Goal: Task Accomplishment & Management: Use online tool/utility

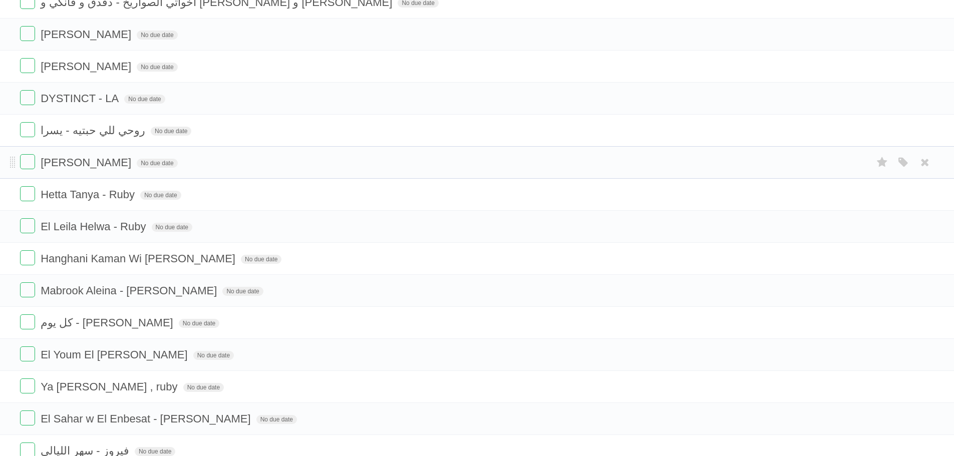
scroll to position [1917, 0]
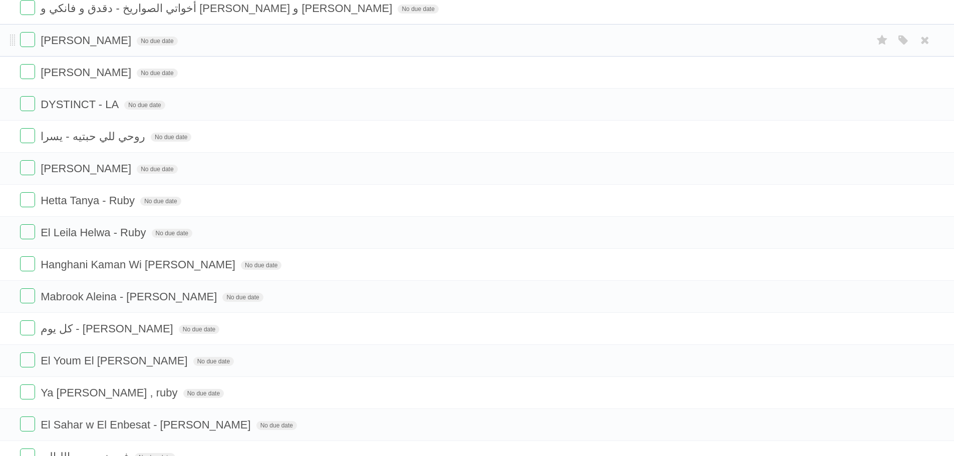
click at [681, 31] on li "[PERSON_NAME] No due date White Red Blue Green Purple Orange" at bounding box center [477, 40] width 954 height 33
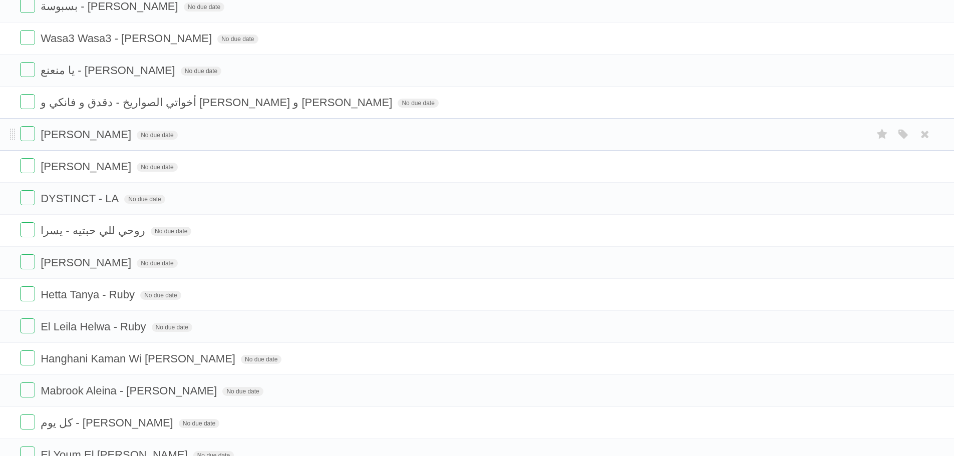
scroll to position [1817, 0]
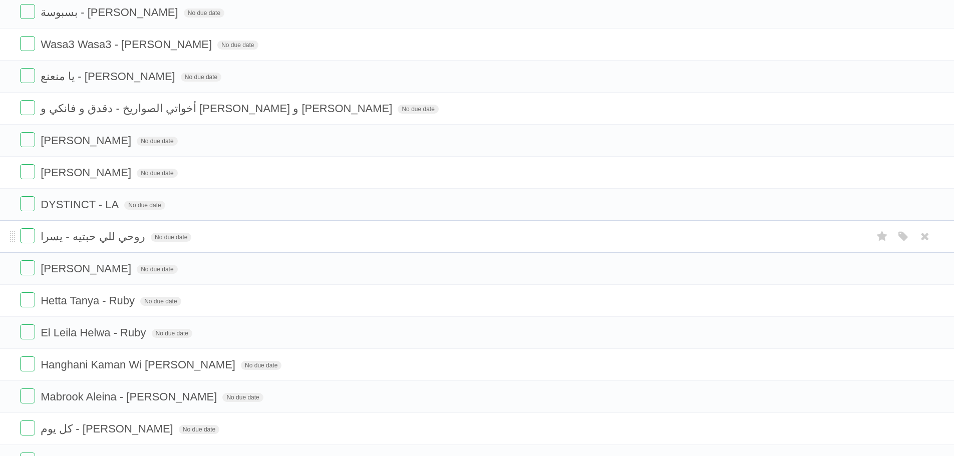
click at [104, 234] on span "روحي للي حبتيه - يسرا" at bounding box center [94, 236] width 107 height 13
click at [104, 234] on input "**********" at bounding box center [99, 237] width 117 height 13
drag, startPoint x: 43, startPoint y: 202, endPoint x: 118, endPoint y: 204, distance: 74.6
click at [118, 204] on span "DYSTINCT - LA" at bounding box center [81, 204] width 81 height 13
drag, startPoint x: 43, startPoint y: 172, endPoint x: 142, endPoint y: 175, distance: 99.2
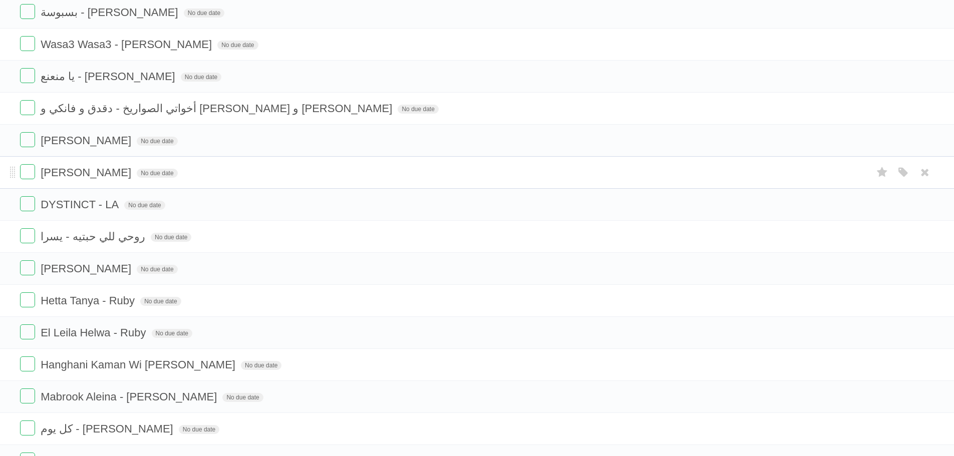
click at [134, 175] on span "[PERSON_NAME]" at bounding box center [87, 172] width 93 height 13
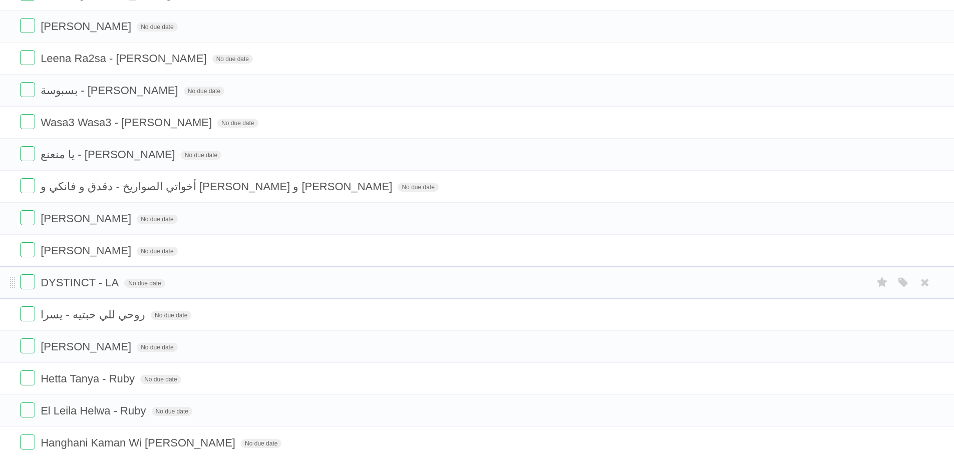
scroll to position [1717, 0]
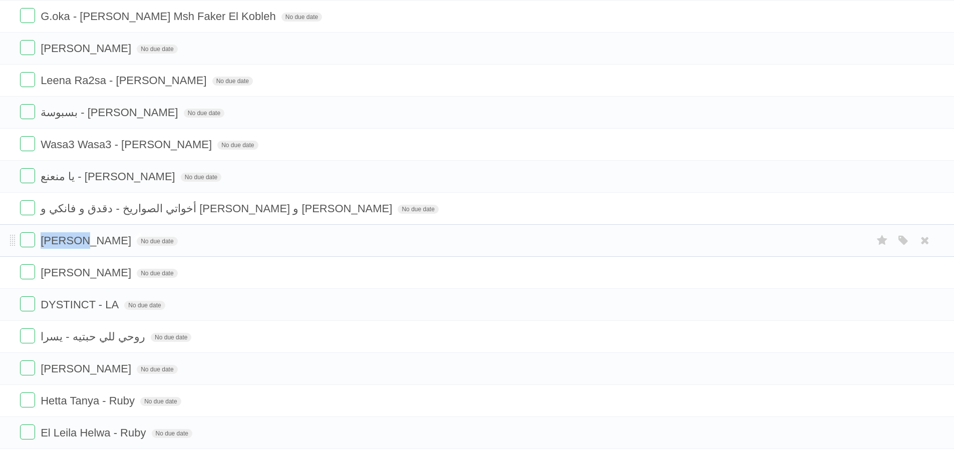
drag, startPoint x: 41, startPoint y: 244, endPoint x: 80, endPoint y: 239, distance: 39.4
click at [80, 239] on span "[PERSON_NAME]" at bounding box center [87, 240] width 93 height 13
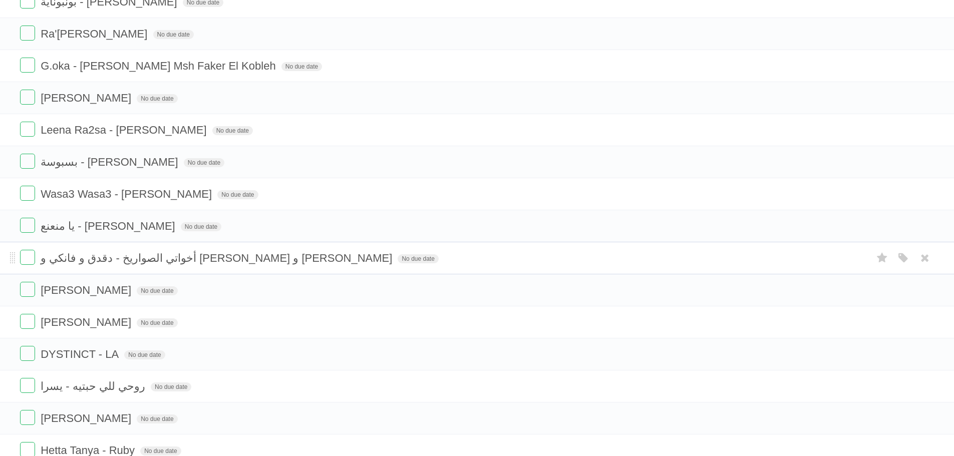
scroll to position [1667, 0]
drag, startPoint x: 247, startPoint y: 260, endPoint x: 184, endPoint y: 267, distance: 63.5
click at [184, 267] on form "أخواتي الصواريخ - دقدق و فانكي و [PERSON_NAME] و [PERSON_NAME] No due date Whit…" at bounding box center [477, 258] width 914 height 17
copy span "أخواتي الصواريخ"
drag, startPoint x: 105, startPoint y: 224, endPoint x: 133, endPoint y: 220, distance: 28.3
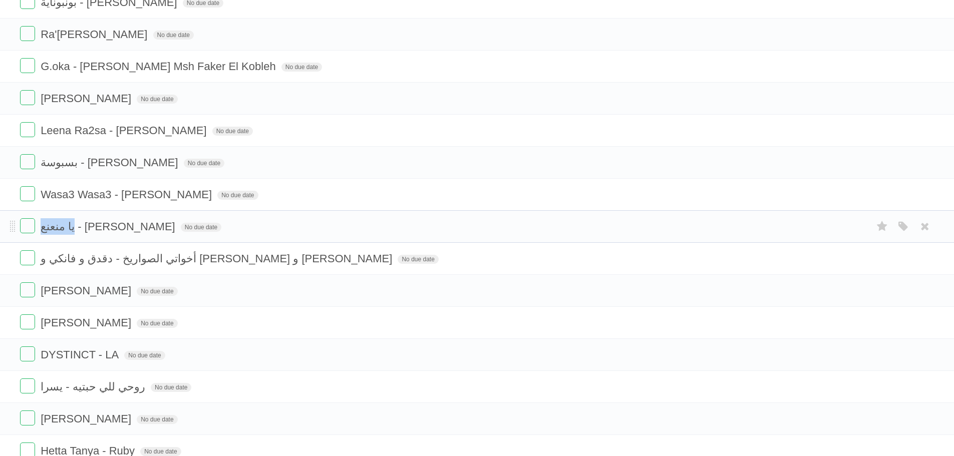
click at [133, 220] on form "يا منعنع - [PERSON_NAME] No due date White Red Blue Green Purple Orange" at bounding box center [477, 226] width 914 height 17
copy span "يا منعنع"
drag, startPoint x: 53, startPoint y: 193, endPoint x: 110, endPoint y: 191, distance: 57.1
click at [110, 191] on span "Wasa3 Wasa3 - [PERSON_NAME]" at bounding box center [128, 194] width 174 height 13
click at [137, 195] on input "**********" at bounding box center [107, 195] width 133 height 13
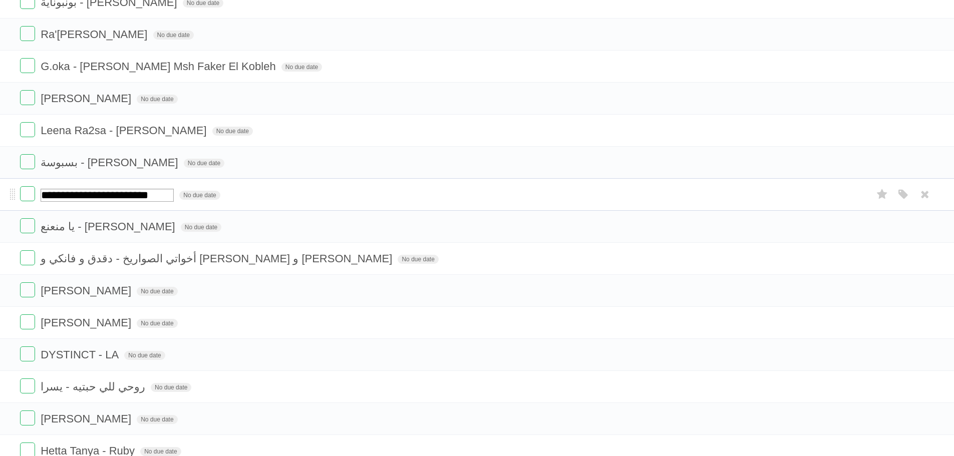
drag, startPoint x: 124, startPoint y: 195, endPoint x: 187, endPoint y: 191, distance: 63.7
click at [174, 191] on input "**********" at bounding box center [107, 195] width 133 height 13
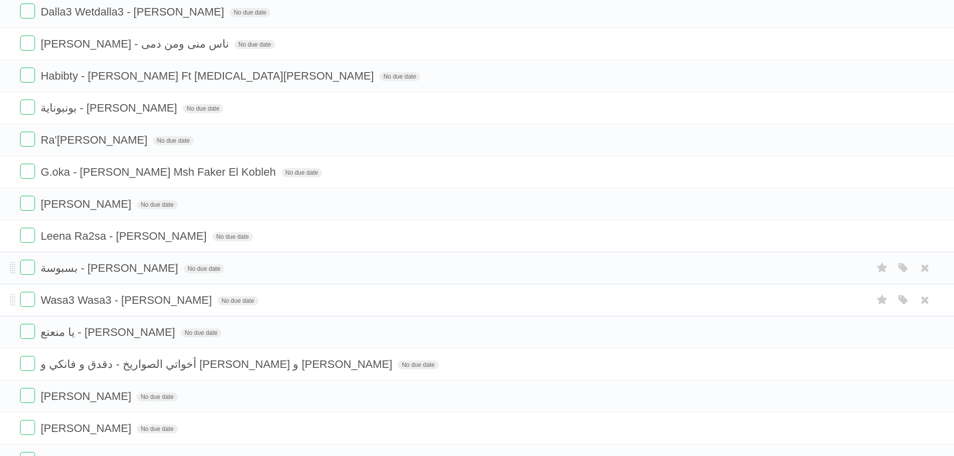
scroll to position [1567, 0]
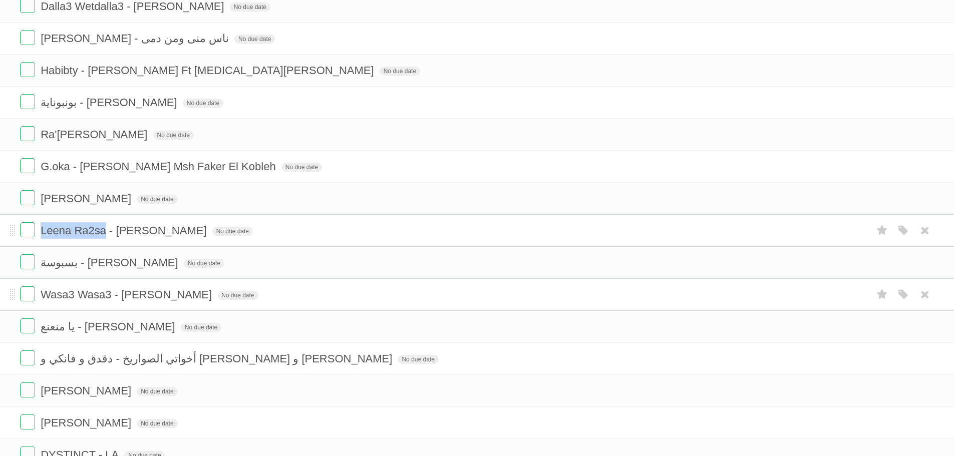
drag, startPoint x: 42, startPoint y: 231, endPoint x: 105, endPoint y: 231, distance: 63.1
click at [105, 231] on span "Leena Ra2sa - [PERSON_NAME]" at bounding box center [125, 230] width 168 height 13
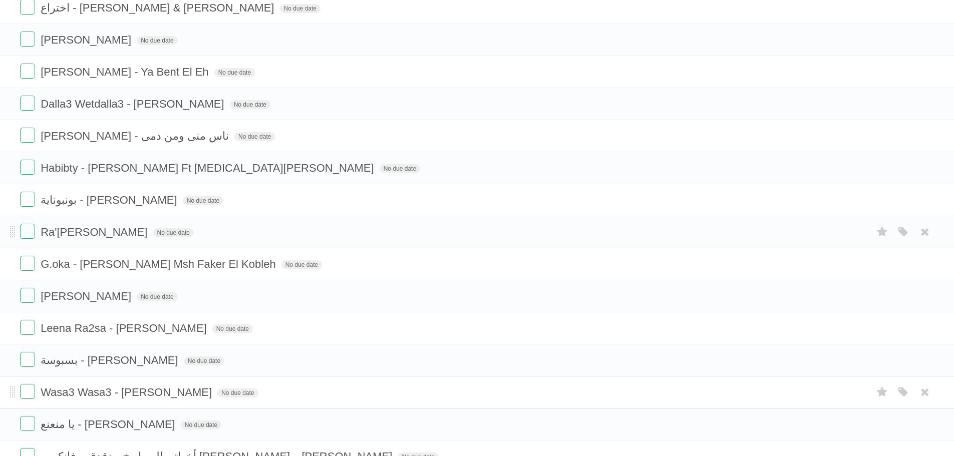
scroll to position [1466, 0]
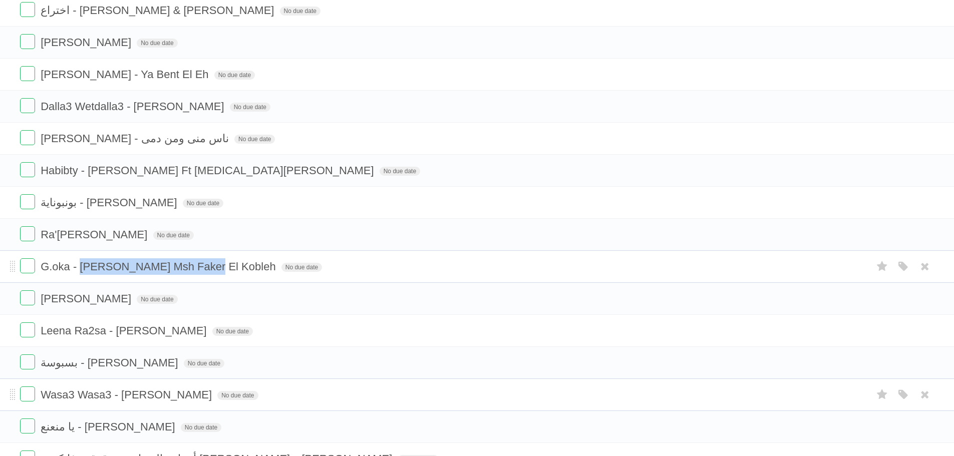
drag, startPoint x: 203, startPoint y: 266, endPoint x: 82, endPoint y: 269, distance: 121.2
click at [82, 269] on span "G.oka - [PERSON_NAME] Msh Faker El Kobleh" at bounding box center [160, 266] width 238 height 13
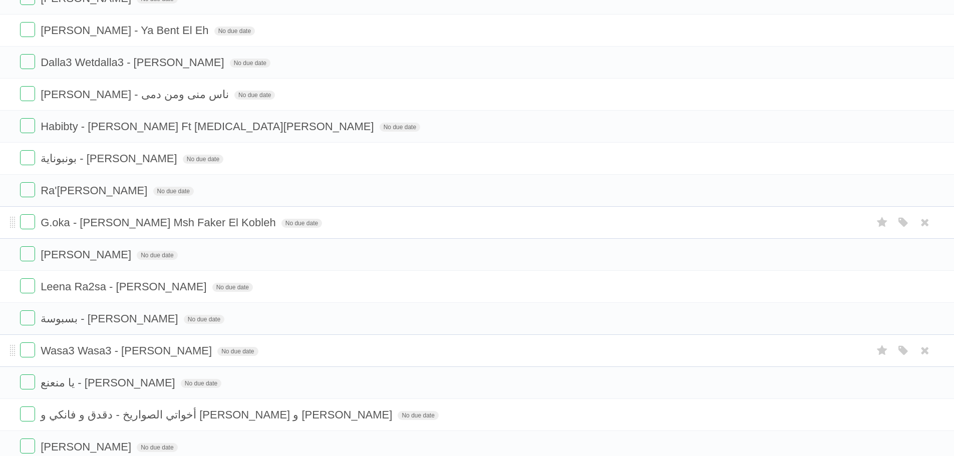
scroll to position [1516, 0]
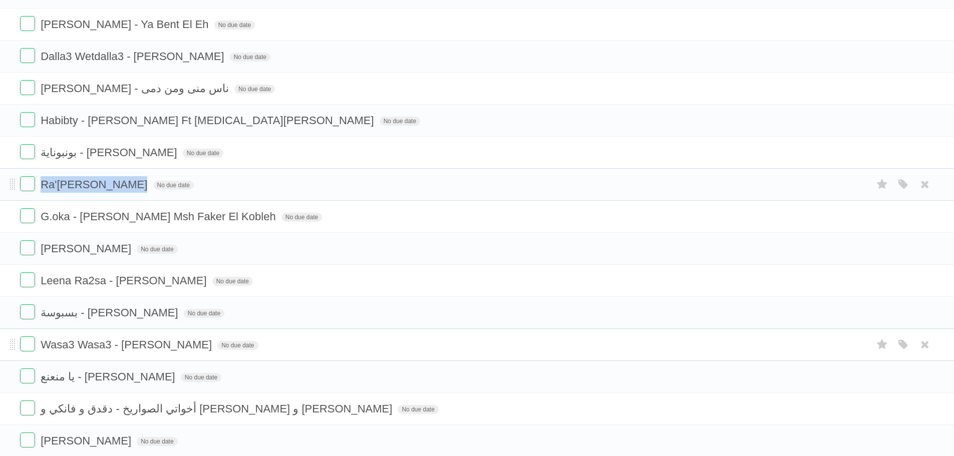
drag, startPoint x: 40, startPoint y: 191, endPoint x: 122, endPoint y: 185, distance: 82.3
click at [122, 185] on form "Ra'[PERSON_NAME] No due date White Red Blue Green Purple Orange" at bounding box center [477, 184] width 914 height 17
copy form "Ra'[PERSON_NAME]"
click at [80, 154] on span "بونبوناية - [PERSON_NAME]" at bounding box center [110, 152] width 139 height 13
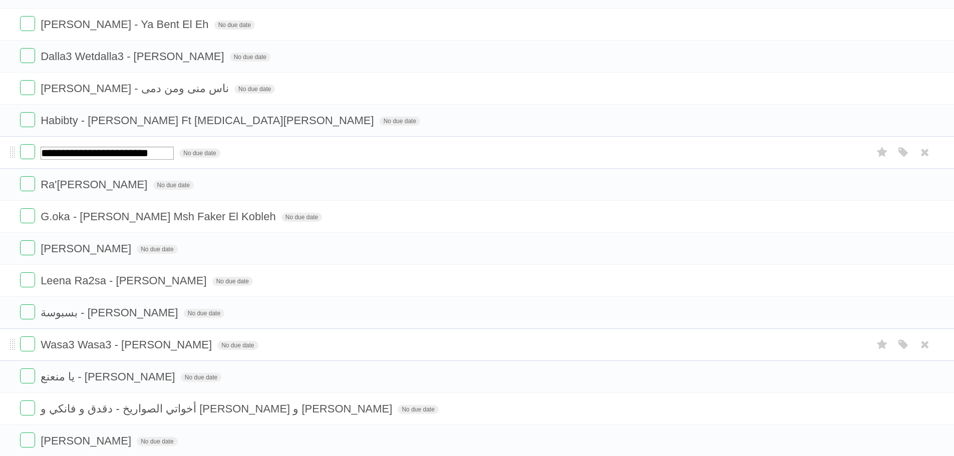
click at [79, 154] on input "**********" at bounding box center [107, 153] width 133 height 13
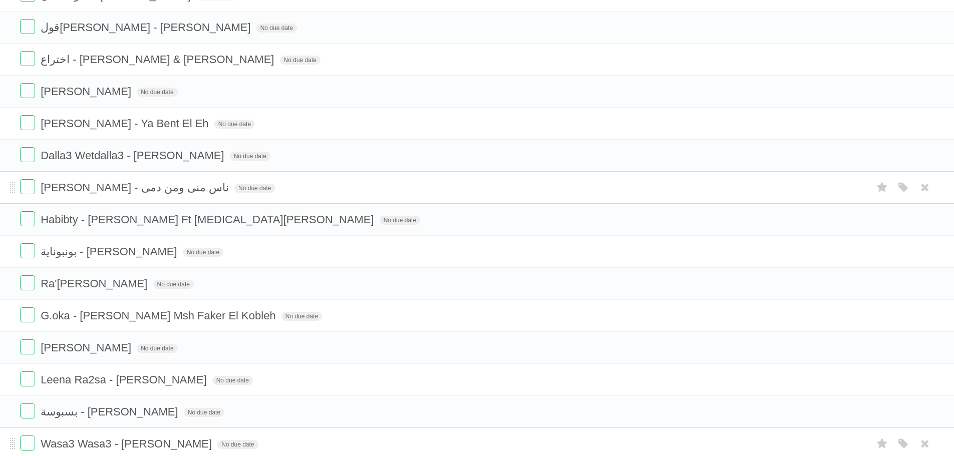
scroll to position [1416, 0]
click at [83, 216] on span "Habibty - [PERSON_NAME] Ft [MEDICAL_DATA][PERSON_NAME]" at bounding box center [208, 220] width 335 height 13
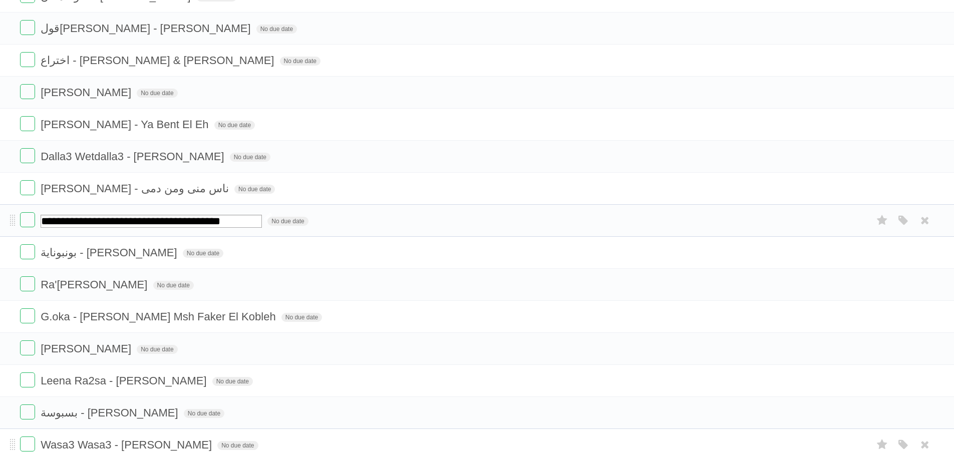
click at [83, 216] on input "**********" at bounding box center [151, 221] width 221 height 13
click at [132, 184] on span "[PERSON_NAME] - ناس منى ومن دمى" at bounding box center [136, 188] width 191 height 13
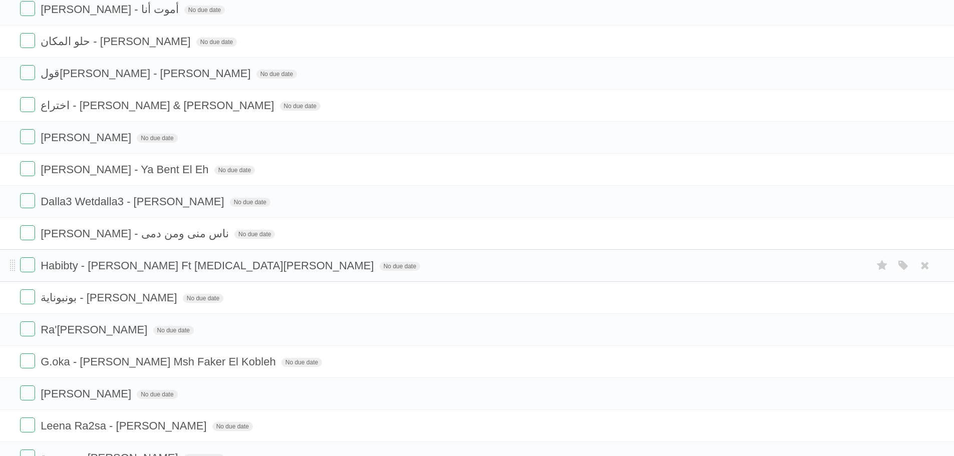
scroll to position [1366, 0]
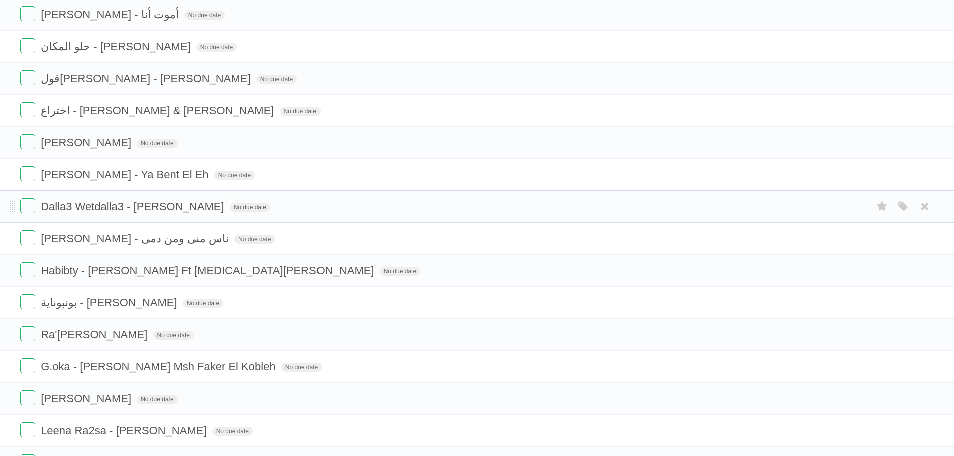
click at [118, 210] on span "Dalla3 Wetdalla3 - [PERSON_NAME]" at bounding box center [134, 206] width 186 height 13
click at [75, 175] on span "[PERSON_NAME] - Ya Bent El Eh" at bounding box center [126, 174] width 170 height 13
click at [134, 148] on span "[PERSON_NAME]" at bounding box center [87, 142] width 93 height 13
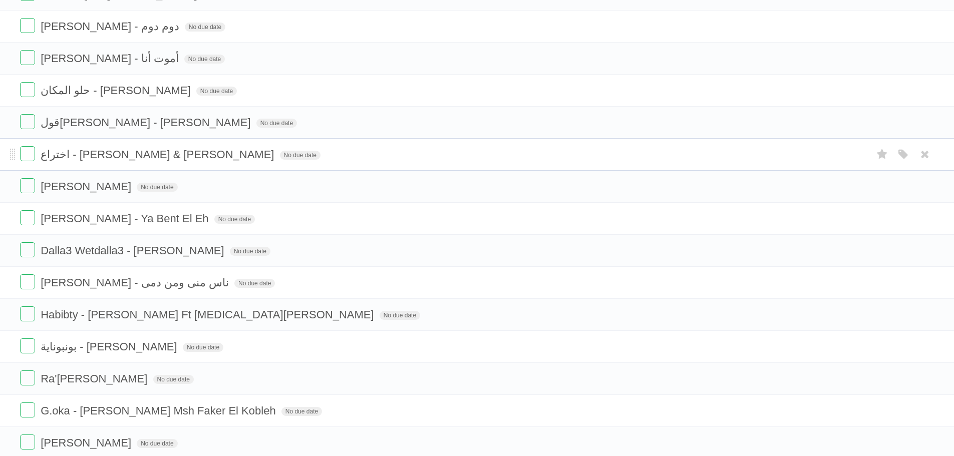
scroll to position [1316, 0]
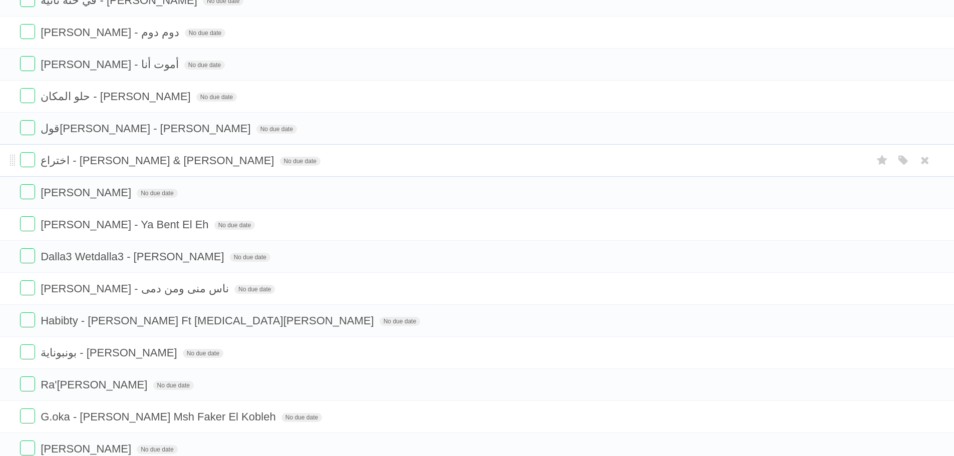
click at [123, 162] on span "اختراع - [PERSON_NAME] & [PERSON_NAME]" at bounding box center [159, 160] width 236 height 13
click at [154, 161] on span "اختراع - [PERSON_NAME] & [PERSON_NAME]" at bounding box center [159, 160] width 236 height 13
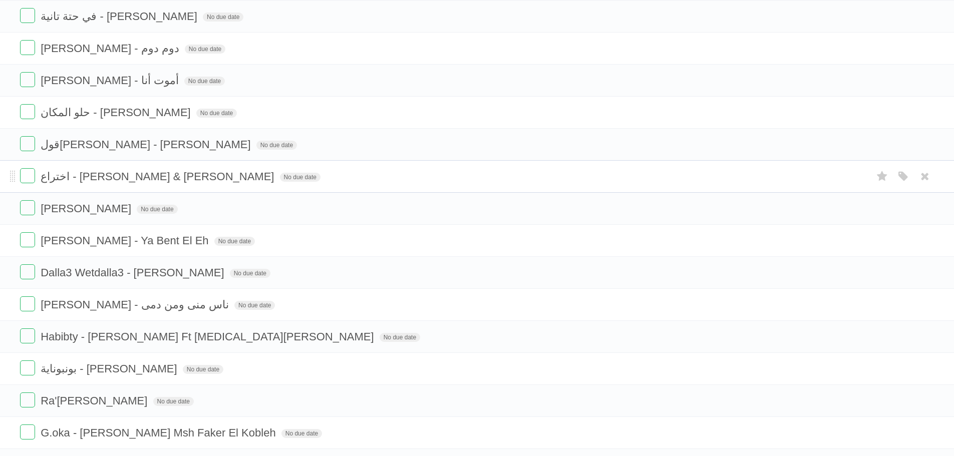
scroll to position [1266, 0]
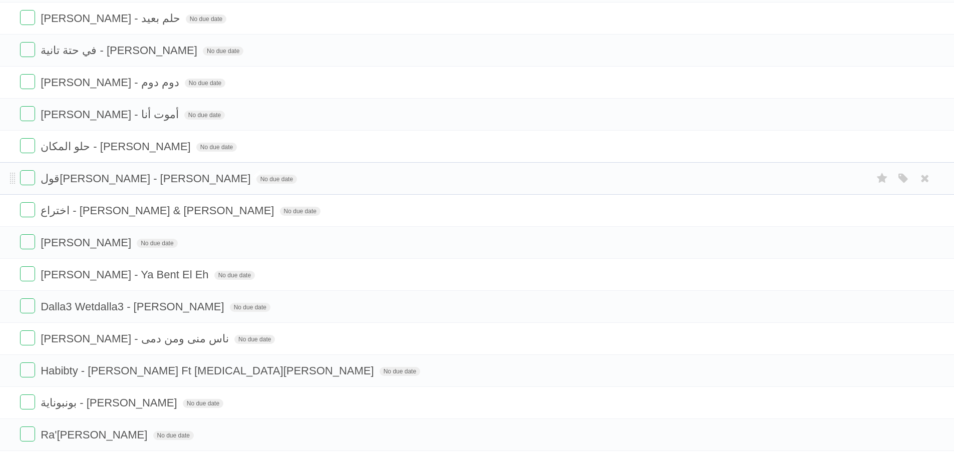
click at [96, 180] on span "قول[PERSON_NAME] - [PERSON_NAME]" at bounding box center [147, 178] width 212 height 13
click at [116, 176] on span "قول[PERSON_NAME] - [PERSON_NAME]" at bounding box center [147, 178] width 212 height 13
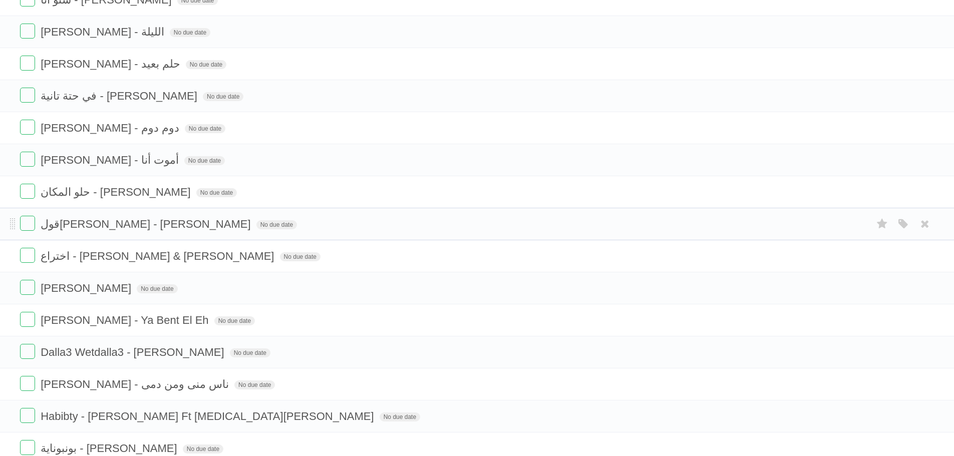
scroll to position [1216, 0]
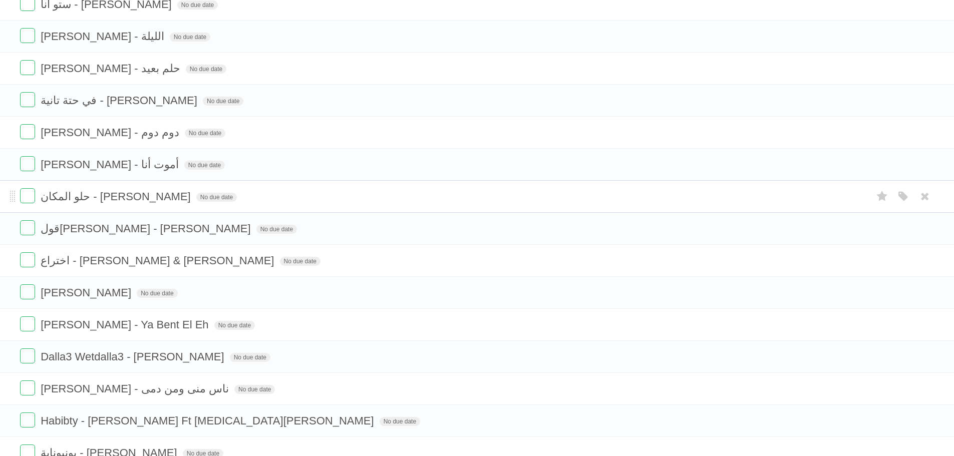
click at [84, 193] on span "حلو المكان - [PERSON_NAME]" at bounding box center [117, 196] width 153 height 13
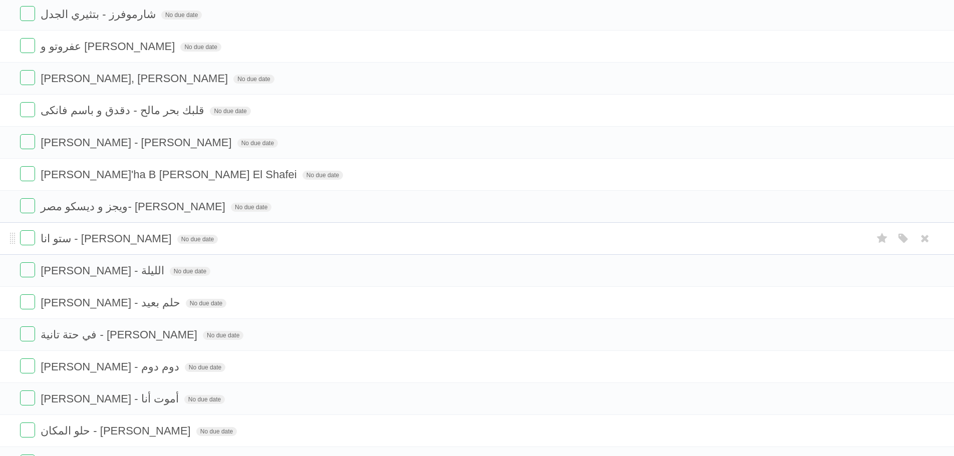
scroll to position [1016, 0]
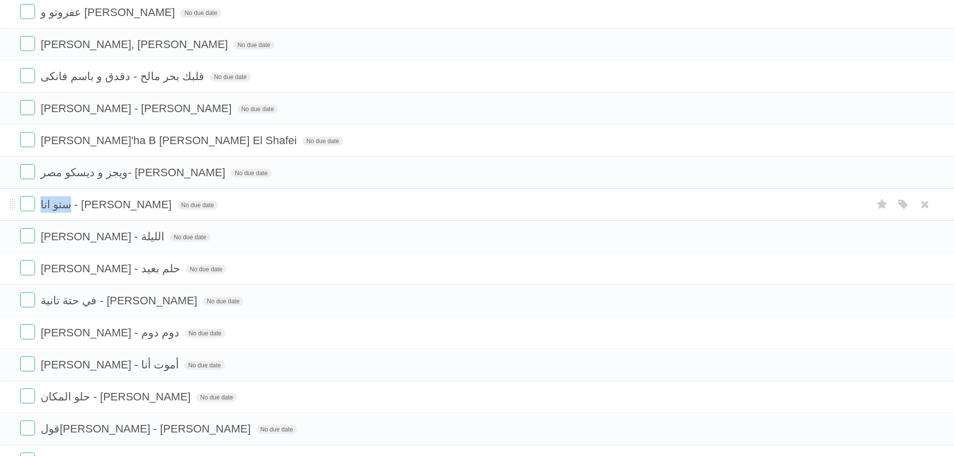
drag, startPoint x: 113, startPoint y: 206, endPoint x: 89, endPoint y: 207, distance: 24.1
click at [89, 207] on span "ستو انا - [PERSON_NAME]" at bounding box center [108, 204] width 134 height 13
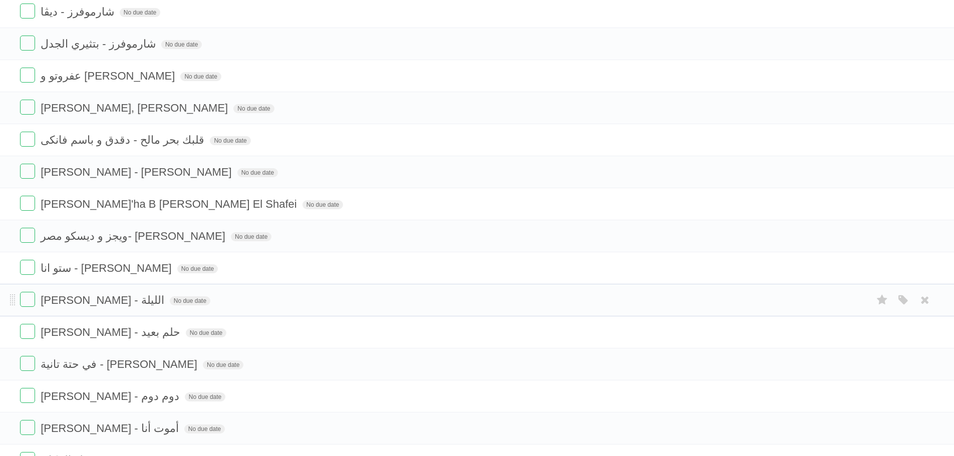
scroll to position [916, 0]
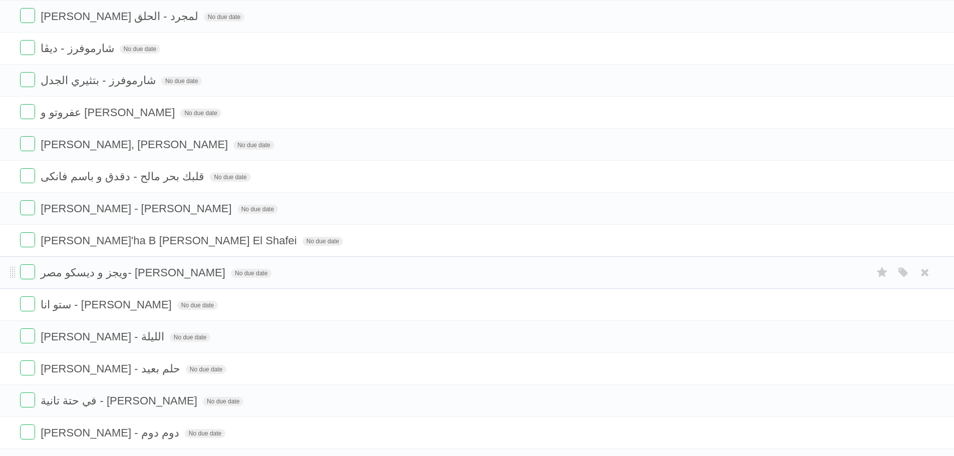
click at [119, 274] on span "ويجز و ديسكو مصر- [PERSON_NAME]" at bounding box center [134, 272] width 187 height 13
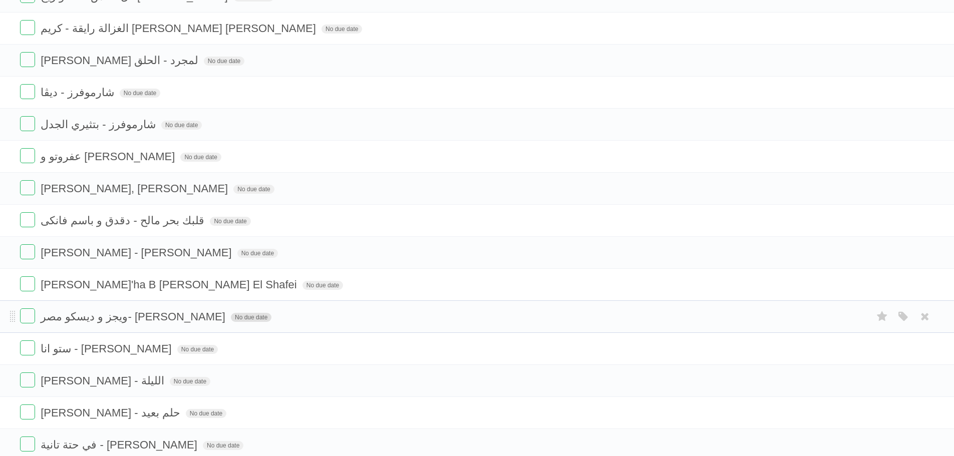
scroll to position [866, 0]
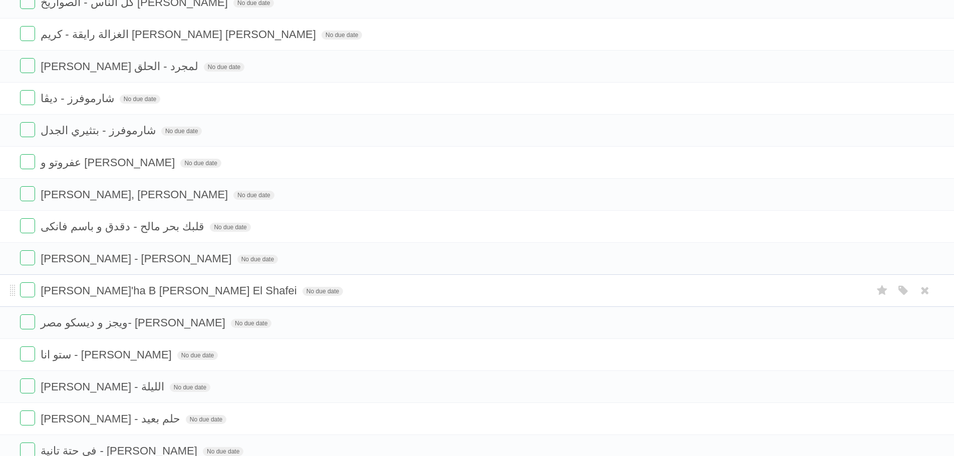
click at [46, 290] on span "[PERSON_NAME]'ha B [PERSON_NAME] El Shafei" at bounding box center [170, 290] width 259 height 13
click at [74, 258] on span "[PERSON_NAME] - [PERSON_NAME]" at bounding box center [137, 258] width 193 height 13
click at [94, 232] on span "قلبك بحر مالح - دقدق و باسم فانكى" at bounding box center [124, 226] width 166 height 13
click at [116, 235] on form "**********" at bounding box center [477, 226] width 914 height 17
drag, startPoint x: 114, startPoint y: 228, endPoint x: 165, endPoint y: 228, distance: 51.1
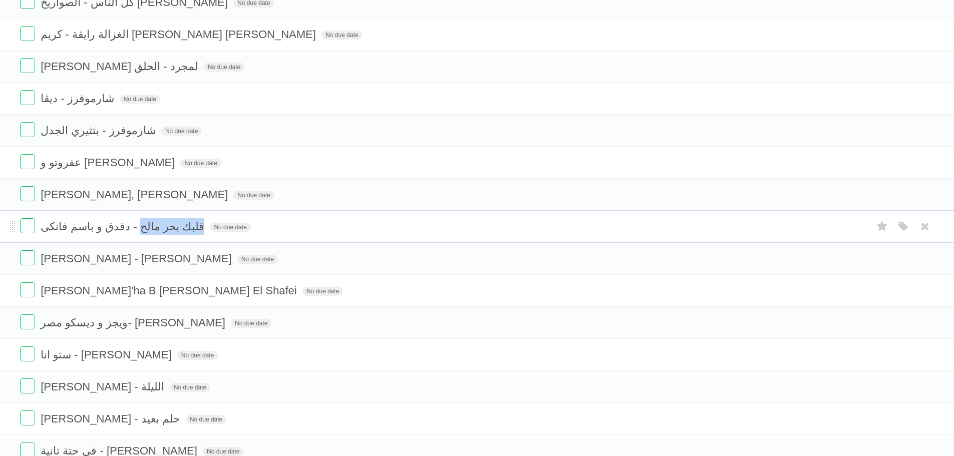
click at [165, 228] on span "قلبك بحر مالح - دقدق و باسم فانكى" at bounding box center [124, 226] width 166 height 13
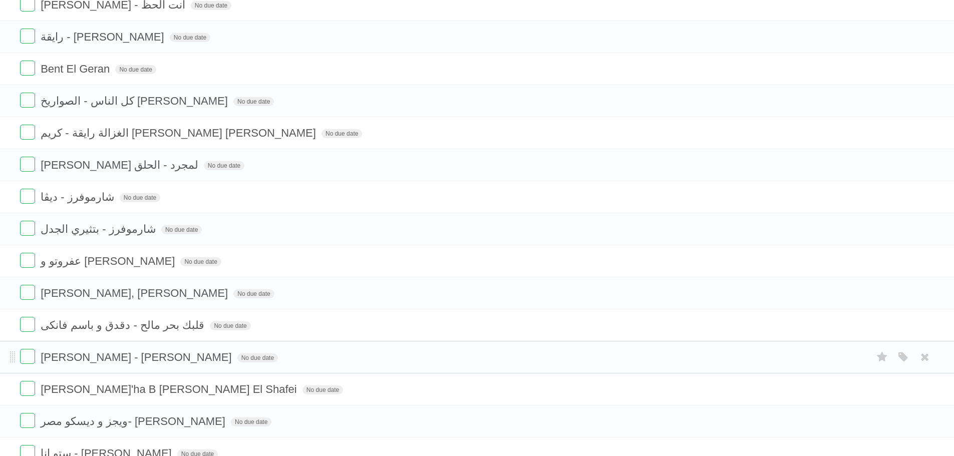
scroll to position [765, 0]
click at [55, 299] on span "[PERSON_NAME], [PERSON_NAME]" at bounding box center [136, 294] width 190 height 13
click at [103, 269] on span "عفروتو و [PERSON_NAME]" at bounding box center [109, 262] width 137 height 13
click at [121, 233] on span "شارموفرز - بتثيري الجدل" at bounding box center [100, 230] width 118 height 13
click at [84, 168] on span "[PERSON_NAME] لمجرد - الحلق" at bounding box center [121, 166] width 160 height 13
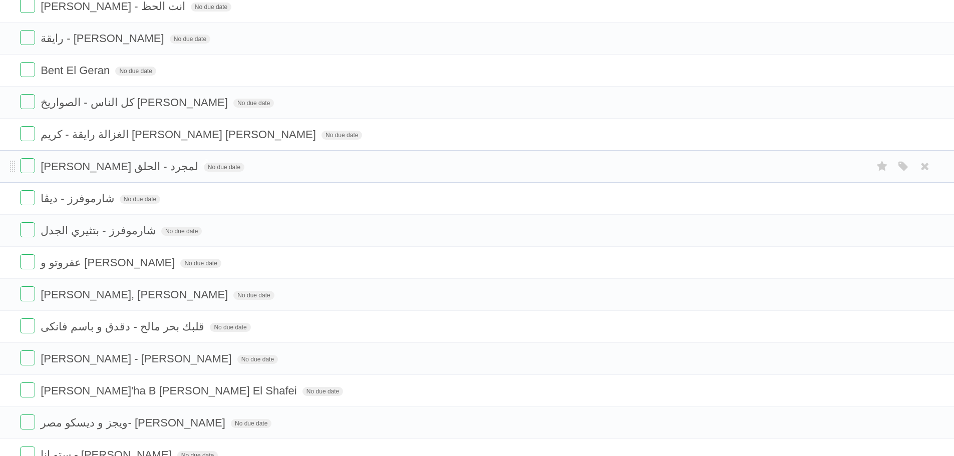
click at [81, 168] on span "[PERSON_NAME] لمجرد - الحلق" at bounding box center [121, 166] width 160 height 13
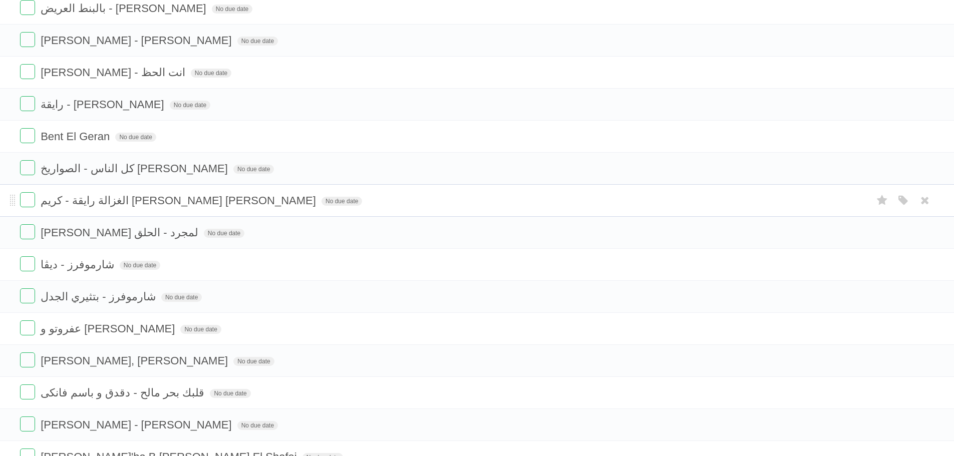
scroll to position [665, 0]
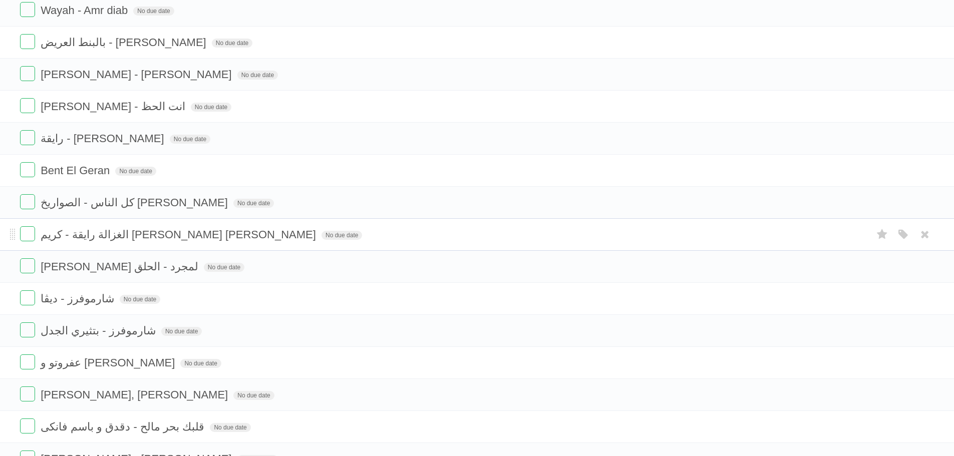
click at [190, 235] on span "الغزالة رايقة - كريم [PERSON_NAME] [PERSON_NAME]" at bounding box center [180, 234] width 278 height 13
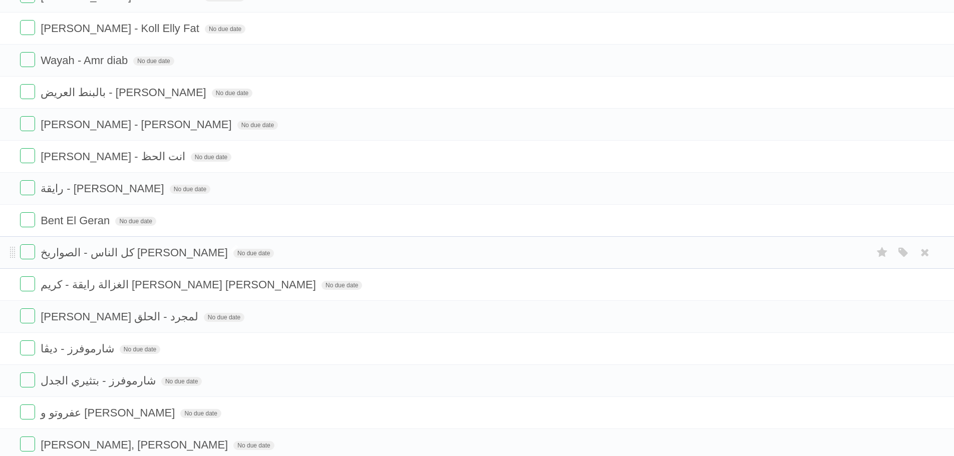
click at [126, 250] on span "كل الناس - الصواريخ [PERSON_NAME]" at bounding box center [136, 252] width 190 height 13
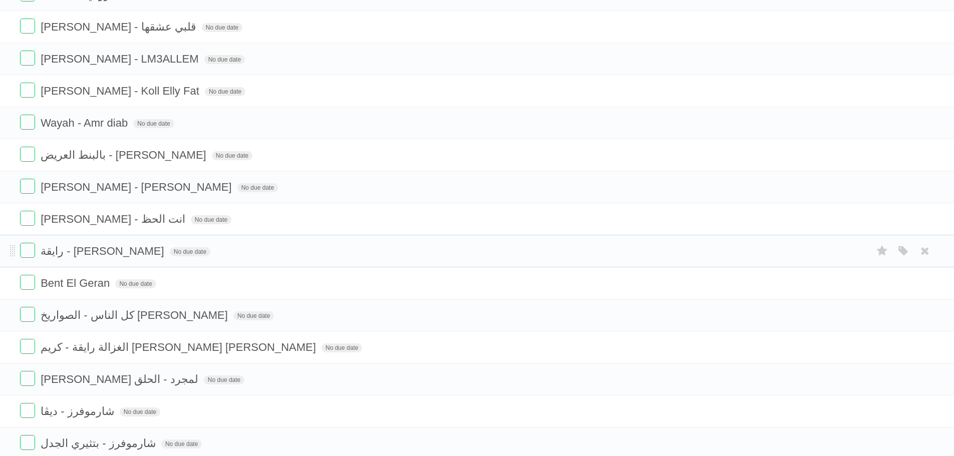
scroll to position [515, 0]
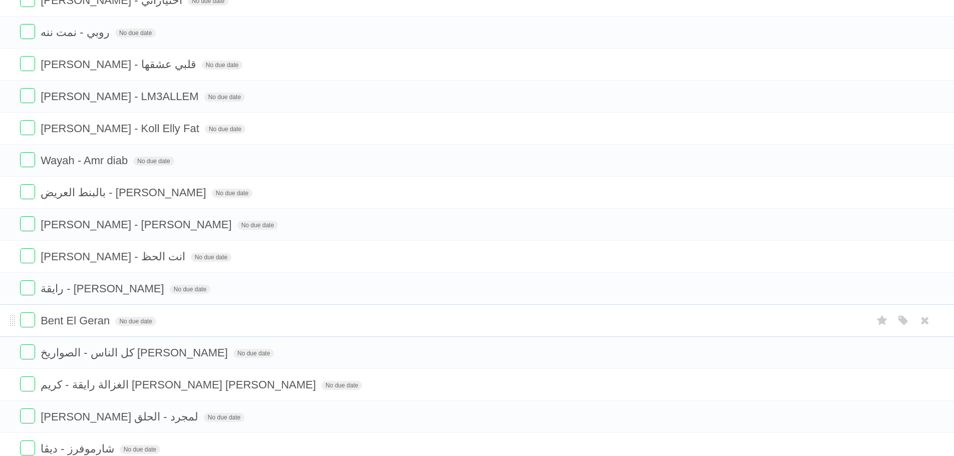
click at [78, 320] on span "Bent El Geran" at bounding box center [77, 320] width 72 height 13
click at [76, 288] on span "رايقة - [PERSON_NAME]" at bounding box center [104, 288] width 126 height 13
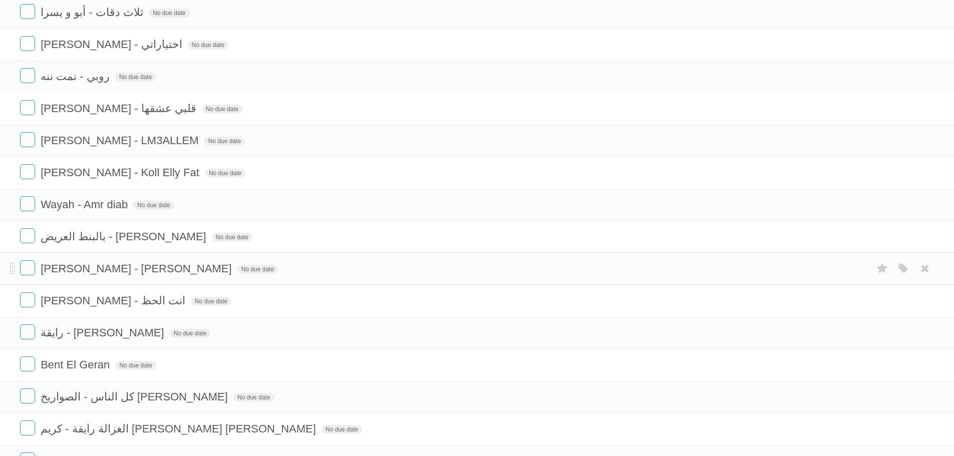
scroll to position [465, 0]
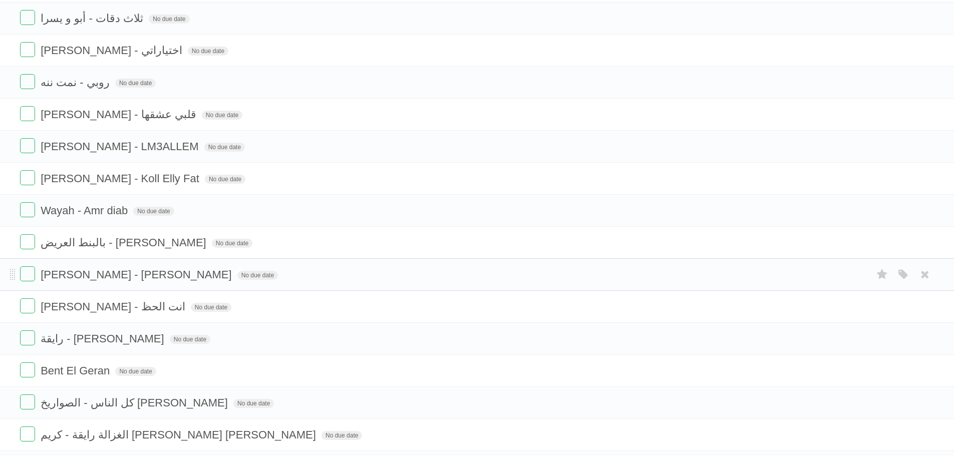
click at [98, 279] on span "[PERSON_NAME] - [PERSON_NAME]" at bounding box center [137, 274] width 193 height 13
drag, startPoint x: 101, startPoint y: 244, endPoint x: 151, endPoint y: 245, distance: 50.1
click at [151, 245] on span "بالبنط العريض - [PERSON_NAME]" at bounding box center [125, 242] width 168 height 13
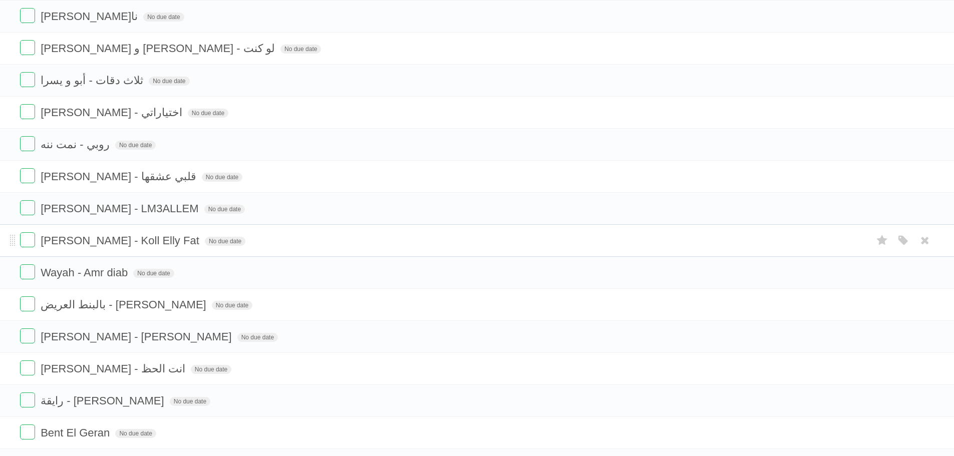
scroll to position [365, 0]
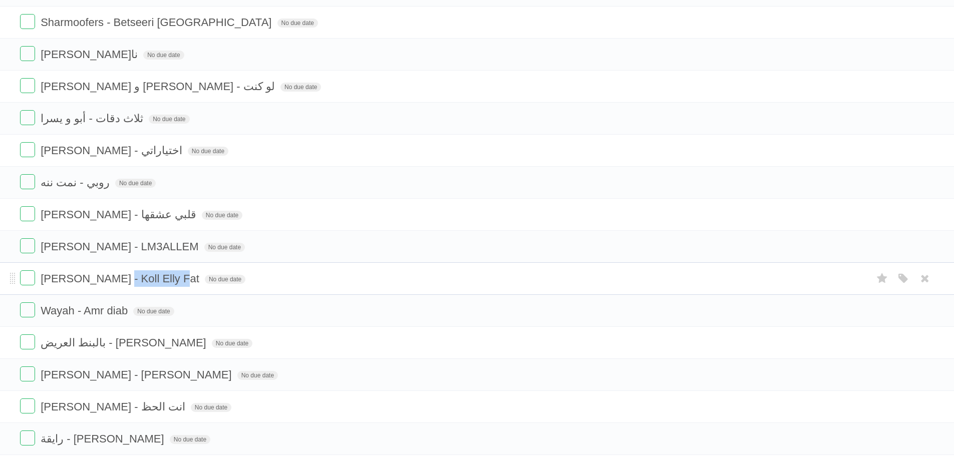
drag, startPoint x: 116, startPoint y: 281, endPoint x: 175, endPoint y: 274, distance: 59.5
click at [175, 274] on span "[PERSON_NAME] - Koll Elly Fat" at bounding box center [121, 278] width 161 height 13
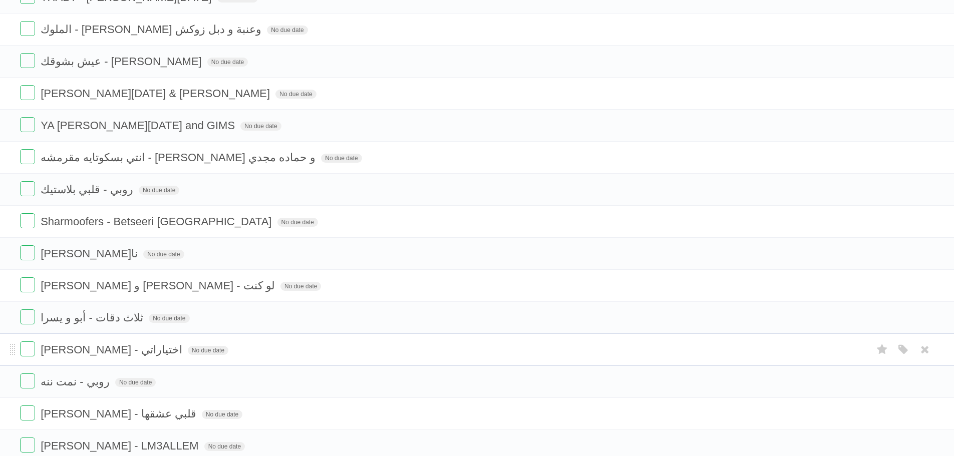
scroll to position [165, 0]
drag, startPoint x: 86, startPoint y: 323, endPoint x: 128, endPoint y: 321, distance: 41.6
click at [128, 321] on form "ثلاث دقات - أبو و يسرا No due date White Red Blue Green Purple Orange" at bounding box center [477, 318] width 914 height 17
copy span "ثلاث دقات"
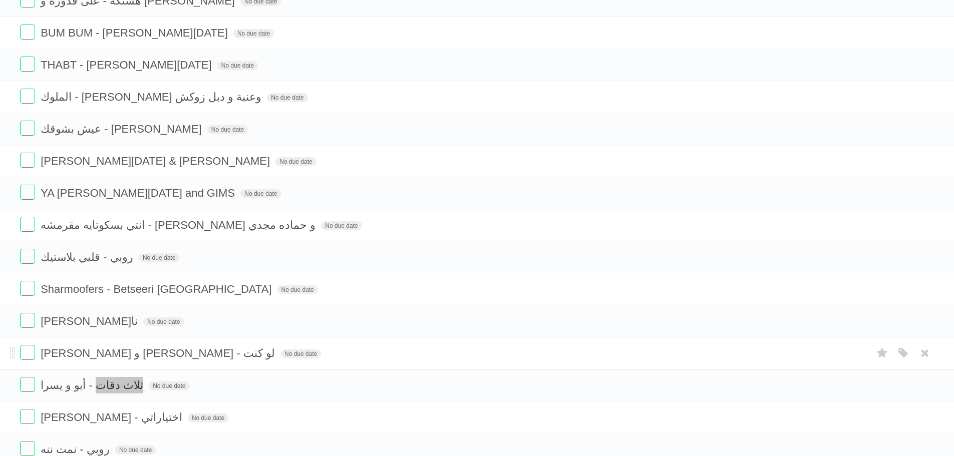
scroll to position [65, 0]
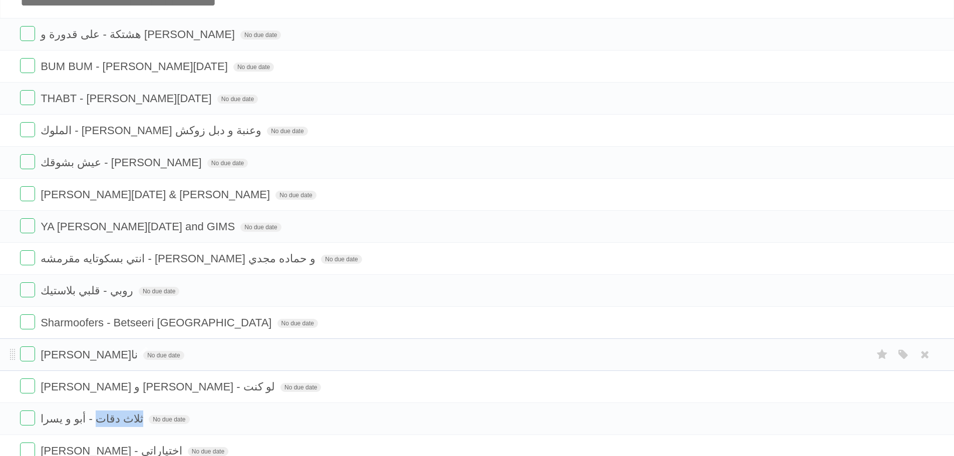
drag, startPoint x: 58, startPoint y: 354, endPoint x: 41, endPoint y: 353, distance: 17.1
click at [41, 353] on span "[PERSON_NAME]نا" at bounding box center [91, 354] width 100 height 13
click at [58, 355] on input "**********" at bounding box center [91, 355] width 100 height 13
drag, startPoint x: 57, startPoint y: 354, endPoint x: 39, endPoint y: 354, distance: 17.5
click at [39, 354] on form "**********" at bounding box center [477, 354] width 914 height 17
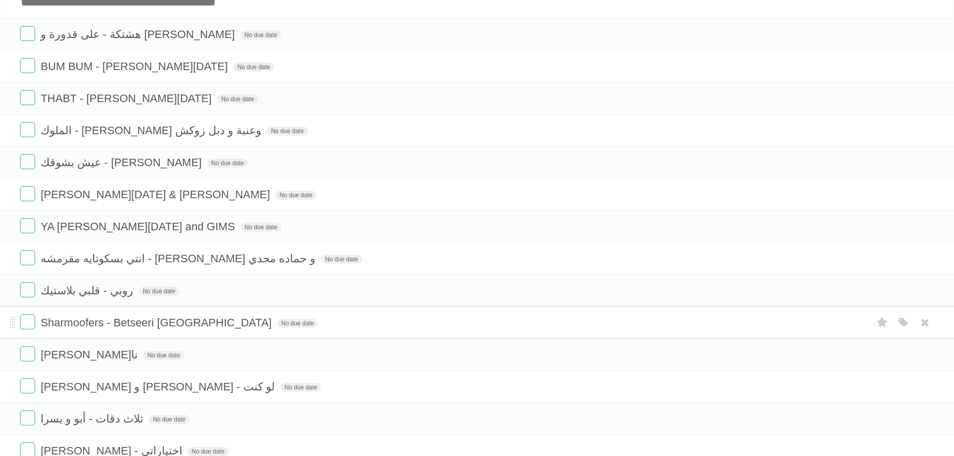
click at [113, 322] on span "Sharmoofers - Betseeri [GEOGRAPHIC_DATA]" at bounding box center [157, 322] width 233 height 13
click at [194, 327] on input "**********" at bounding box center [127, 323] width 172 height 13
drag, startPoint x: 205, startPoint y: 324, endPoint x: 112, endPoint y: 331, distance: 93.9
click at [112, 331] on form "**********" at bounding box center [477, 322] width 914 height 17
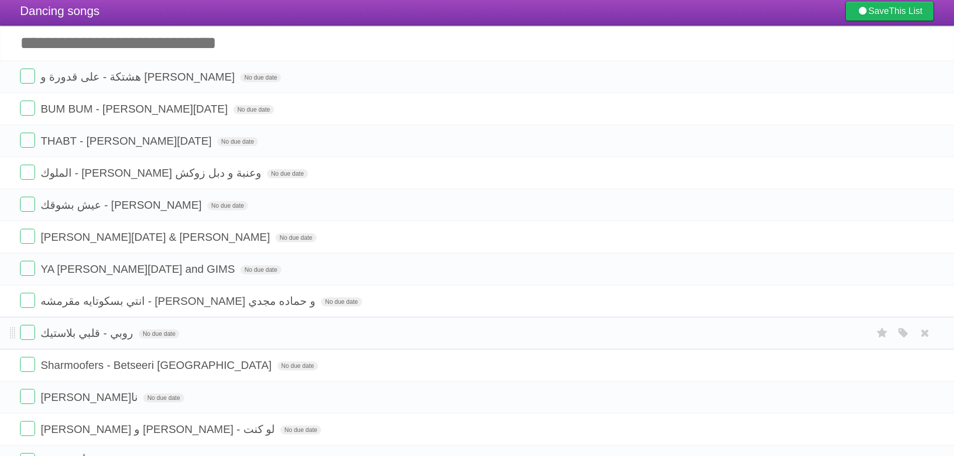
scroll to position [15, 0]
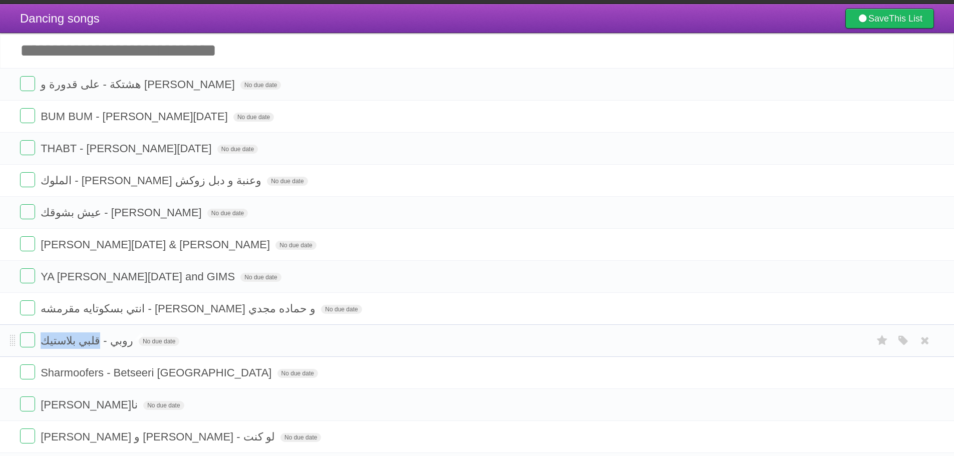
drag, startPoint x: 87, startPoint y: 341, endPoint x: 44, endPoint y: 337, distance: 43.2
click at [44, 337] on span "روبي - قلبي بلاستيك" at bounding box center [88, 340] width 95 height 13
click at [63, 341] on input "**********" at bounding box center [94, 341] width 106 height 13
click at [83, 342] on input "**********" at bounding box center [94, 341] width 106 height 13
drag, startPoint x: 86, startPoint y: 341, endPoint x: 13, endPoint y: 342, distance: 73.1
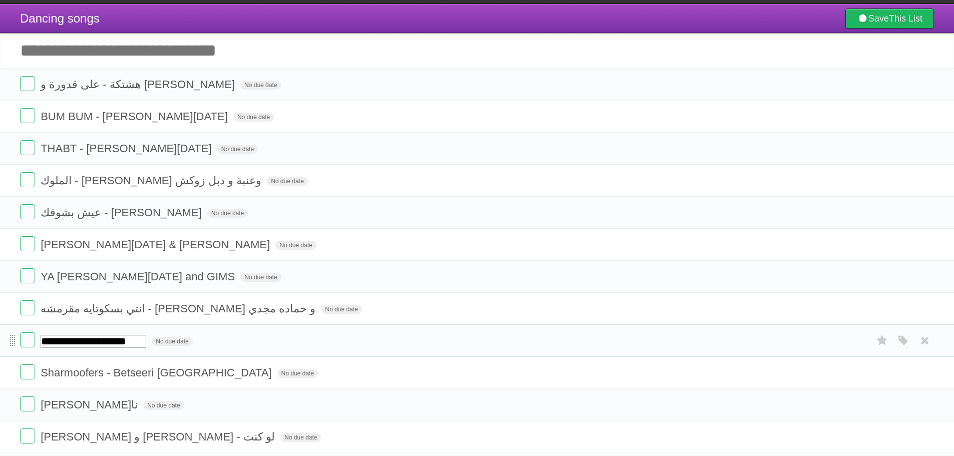
click at [20, 342] on form "**********" at bounding box center [477, 340] width 914 height 17
click at [185, 314] on span "انتي بسكوتايه مقرمشه - [PERSON_NAME] و حماده مجدي" at bounding box center [179, 308] width 277 height 13
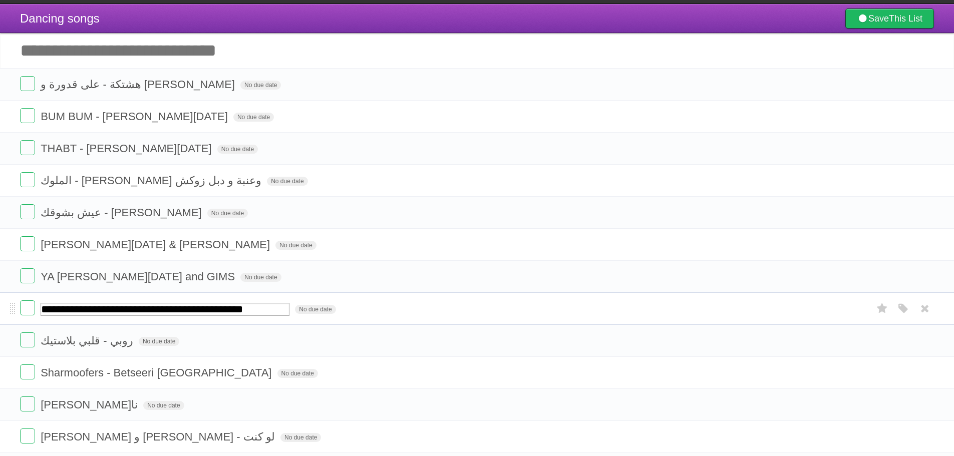
click at [193, 310] on input "**********" at bounding box center [165, 309] width 249 height 13
drag, startPoint x: 234, startPoint y: 309, endPoint x: 152, endPoint y: 312, distance: 82.7
click at [152, 312] on input "**********" at bounding box center [165, 309] width 249 height 13
click at [158, 280] on span "YA [PERSON_NAME][DATE] and GIMS" at bounding box center [139, 276] width 197 height 13
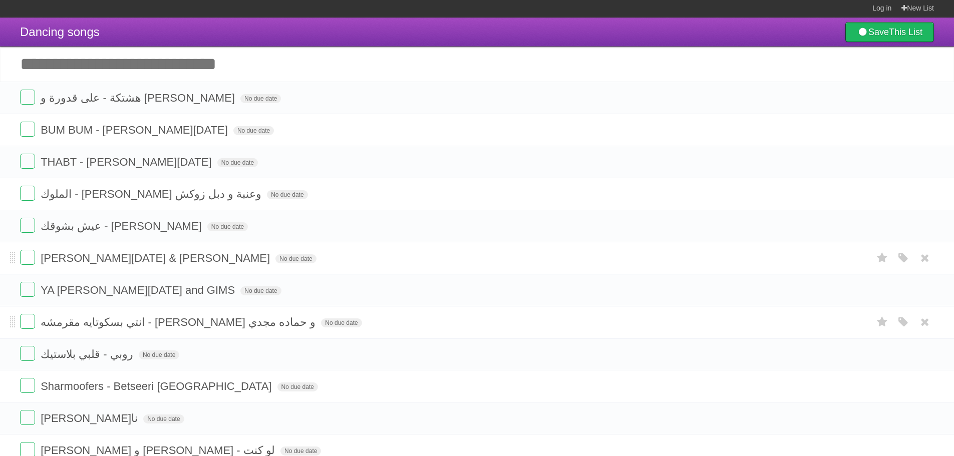
scroll to position [0, 0]
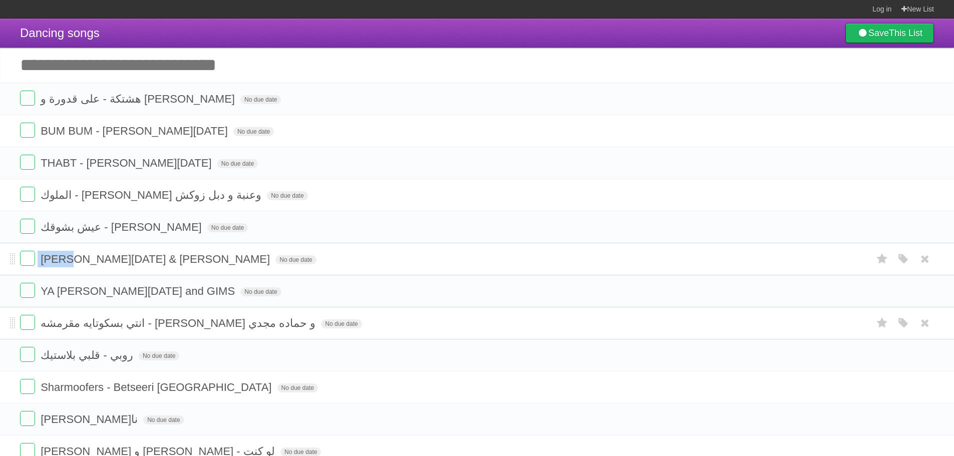
drag, startPoint x: 70, startPoint y: 258, endPoint x: 35, endPoint y: 257, distance: 35.1
click at [35, 257] on form "[PERSON_NAME][DATE] & [PERSON_NAME] No due date White Red Blue Green Purple Ora…" at bounding box center [477, 259] width 914 height 17
copy form "Ensay"
click at [112, 233] on span "عيش بشوقك - [PERSON_NAME]" at bounding box center [123, 227] width 164 height 13
click at [131, 199] on span "الملوك - [PERSON_NAME] وعنبة و دبل زوكش" at bounding box center [152, 195] width 223 height 13
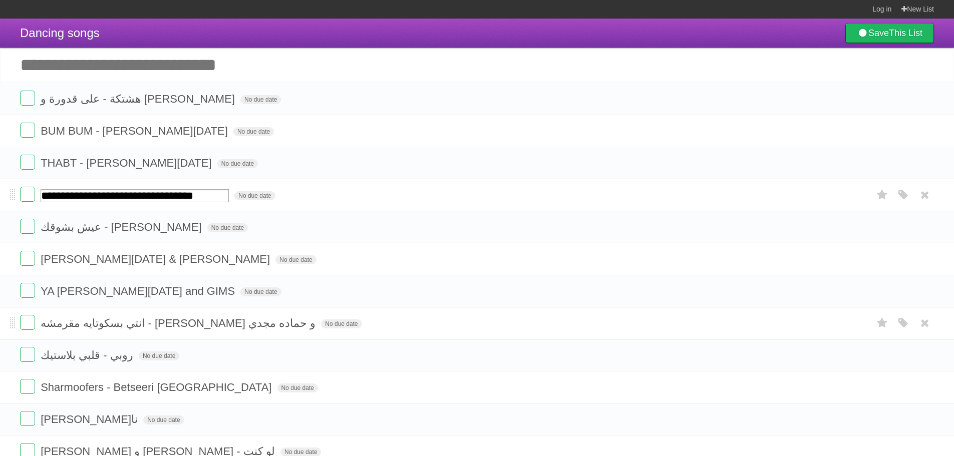
click at [154, 193] on input "**********" at bounding box center [135, 195] width 188 height 13
drag, startPoint x: 157, startPoint y: 193, endPoint x: 184, endPoint y: 186, distance: 27.8
click at [184, 186] on li "**********" at bounding box center [477, 195] width 954 height 33
click at [74, 162] on span "THABT - [PERSON_NAME][DATE]" at bounding box center [127, 163] width 173 height 13
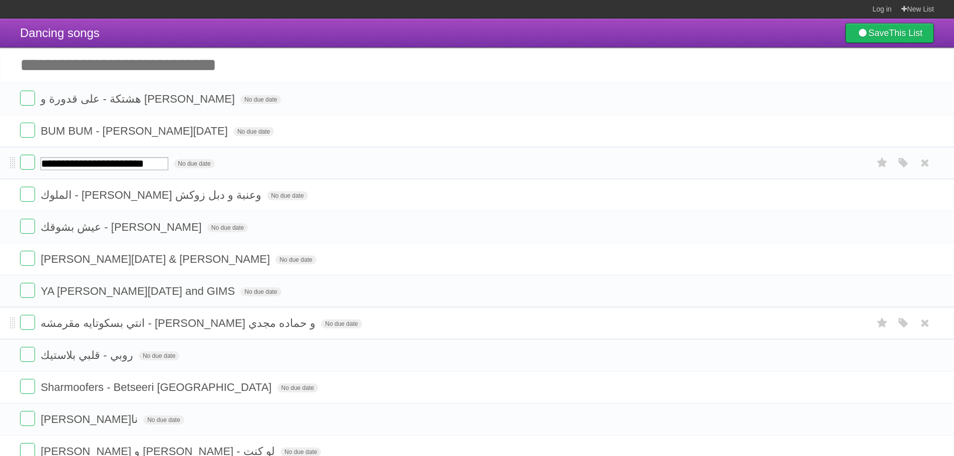
click at [77, 162] on input "**********" at bounding box center [105, 163] width 128 height 13
drag, startPoint x: 74, startPoint y: 160, endPoint x: 35, endPoint y: 165, distance: 39.9
click at [35, 165] on form "**********" at bounding box center [477, 163] width 914 height 17
click at [186, 132] on span "BUM BUM - [PERSON_NAME][DATE]" at bounding box center [136, 131] width 190 height 13
click at [133, 98] on span "هشتكة - على قدورة و [PERSON_NAME]" at bounding box center [139, 99] width 197 height 13
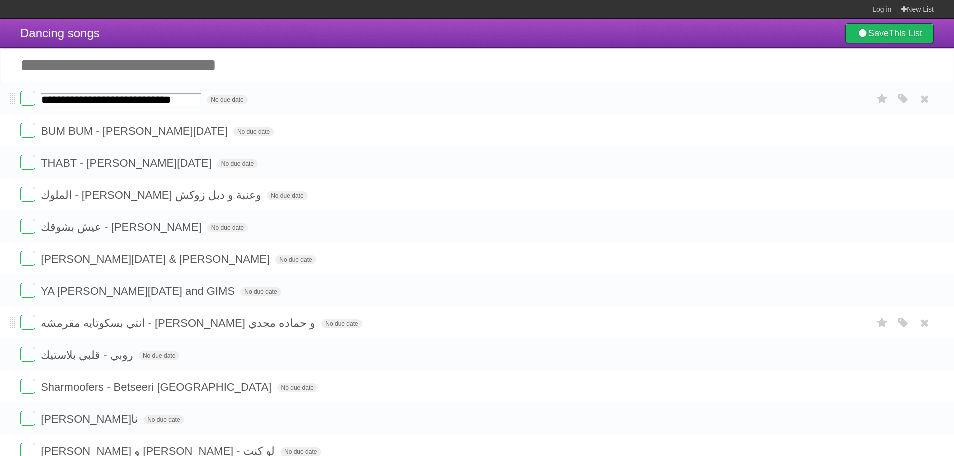
click at [137, 98] on input "**********" at bounding box center [121, 99] width 161 height 13
drag, startPoint x: 135, startPoint y: 98, endPoint x: 158, endPoint y: 97, distance: 23.1
click at [158, 97] on input "**********" at bounding box center [121, 99] width 161 height 13
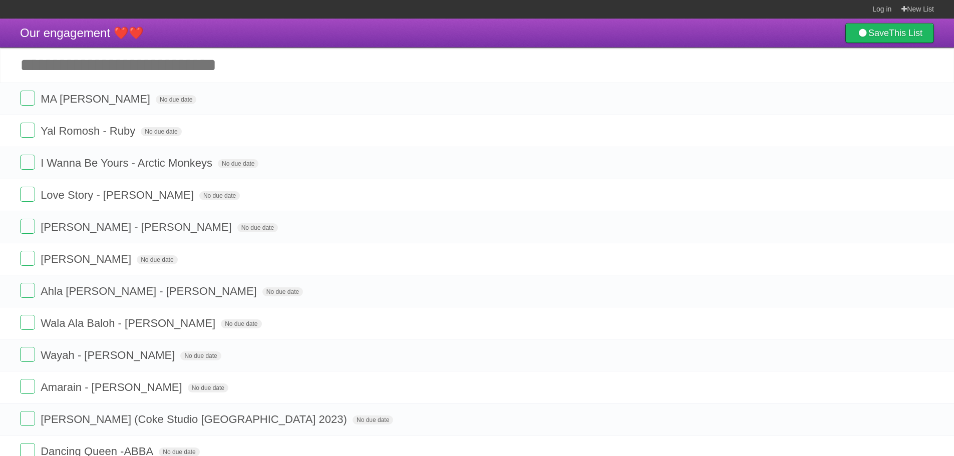
scroll to position [497, 0]
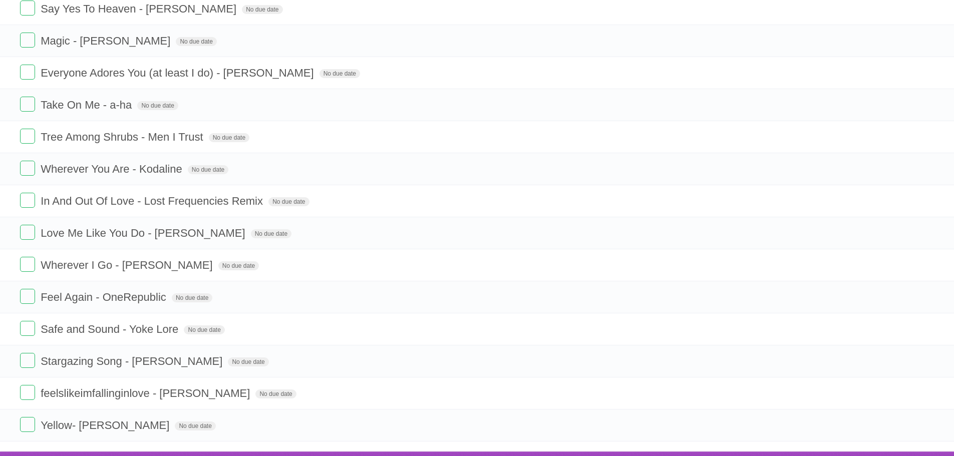
scroll to position [527, 0]
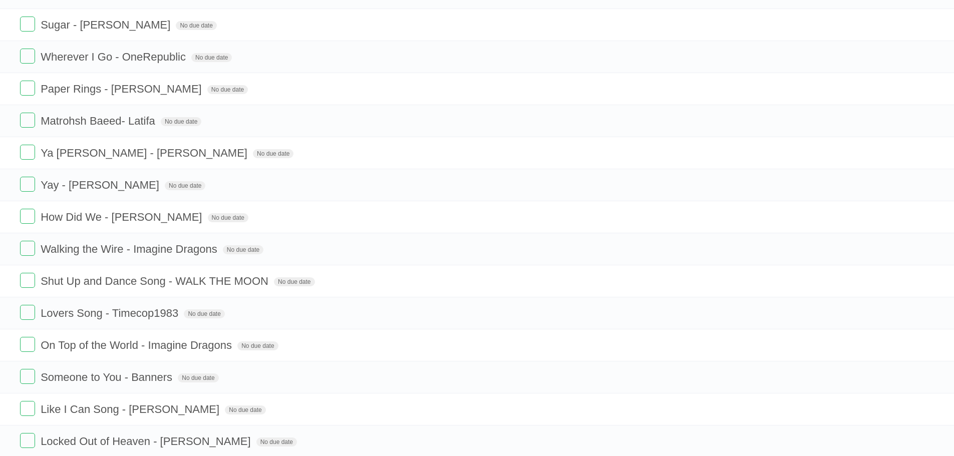
scroll to position [848, 0]
